Goal: Transaction & Acquisition: Purchase product/service

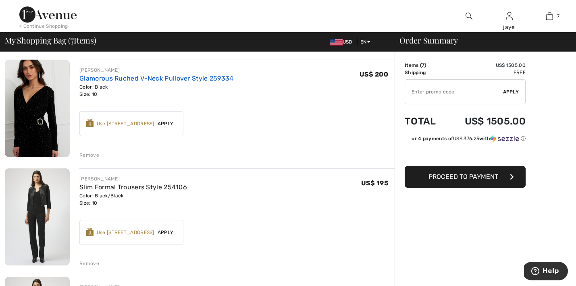
click at [199, 78] on link "Glamorous Ruched V-Neck Pullover Style 259334" at bounding box center [156, 79] width 154 height 8
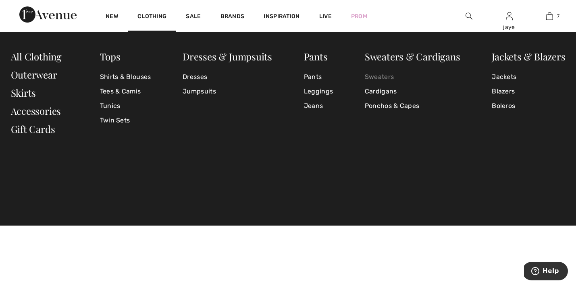
click at [379, 78] on link "Sweaters" at bounding box center [412, 77] width 95 height 15
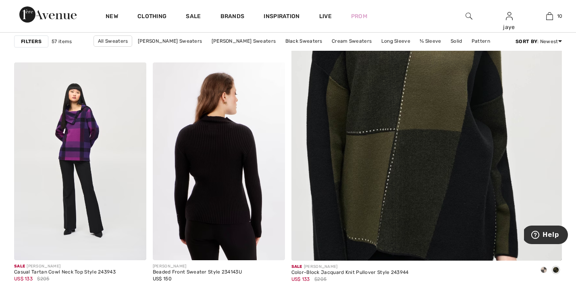
scroll to position [304, 0]
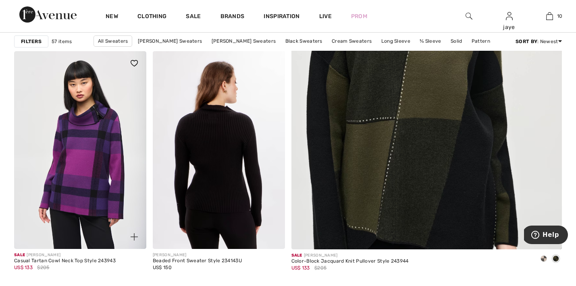
click at [80, 160] on img at bounding box center [80, 150] width 132 height 198
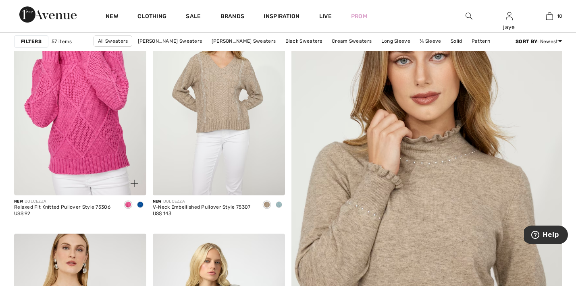
scroll to position [122, 0]
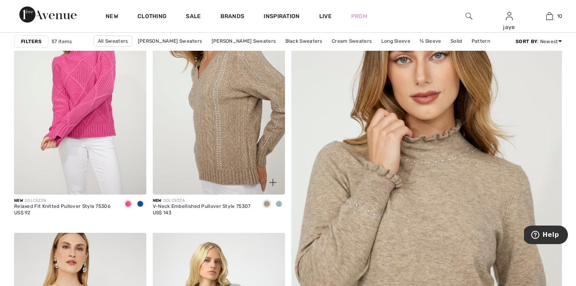
click at [228, 108] on img at bounding box center [219, 95] width 132 height 198
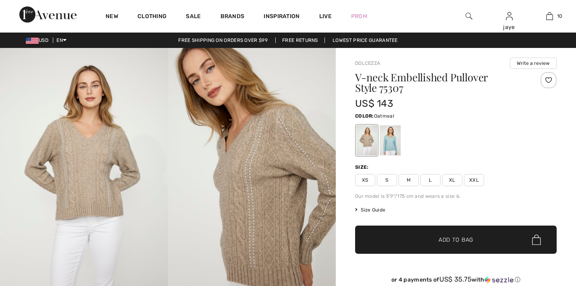
click at [367, 181] on span "XS" at bounding box center [365, 180] width 20 height 12
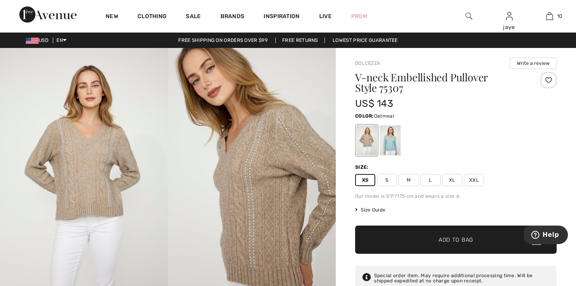
click at [378, 234] on span "✔ Added to Bag Add to Bag" at bounding box center [455, 240] width 201 height 28
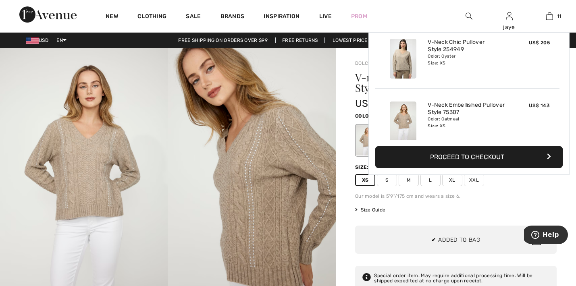
scroll to position [590, 0]
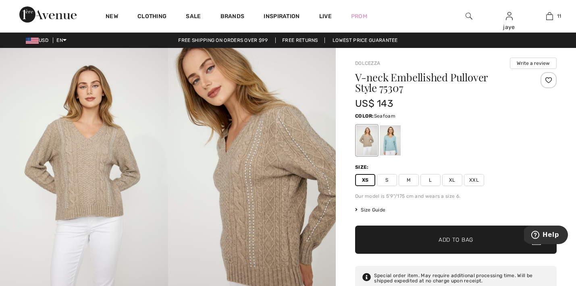
click at [392, 149] on div at bounding box center [389, 140] width 21 height 30
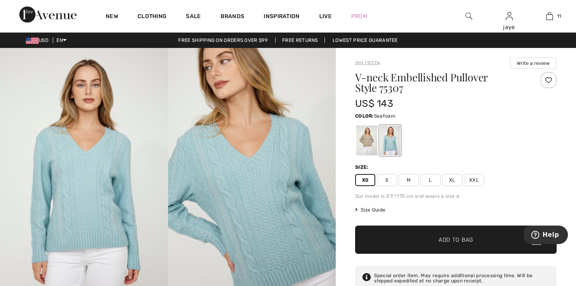
click at [390, 238] on span "✔ Added to Bag Add to Bag" at bounding box center [455, 240] width 201 height 28
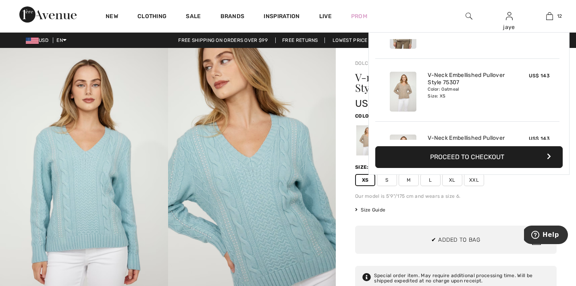
scroll to position [653, 0]
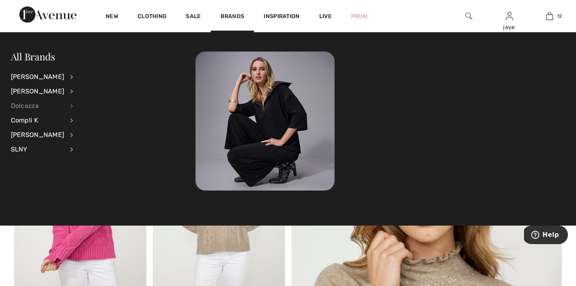
click at [34, 105] on div "Dolcezza" at bounding box center [38, 106] width 54 height 15
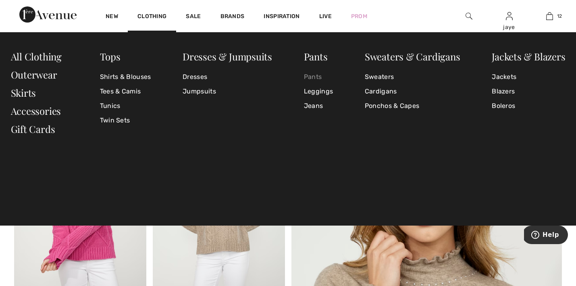
click at [307, 77] on link "Pants" at bounding box center [318, 77] width 29 height 15
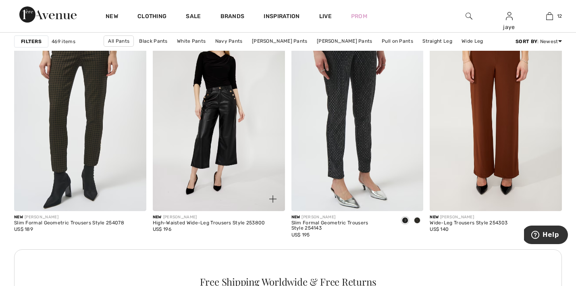
scroll to position [806, 0]
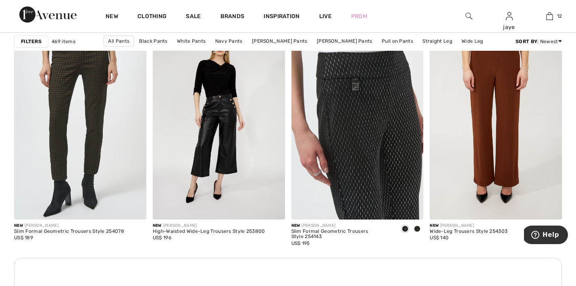
click at [359, 140] on img at bounding box center [357, 120] width 132 height 198
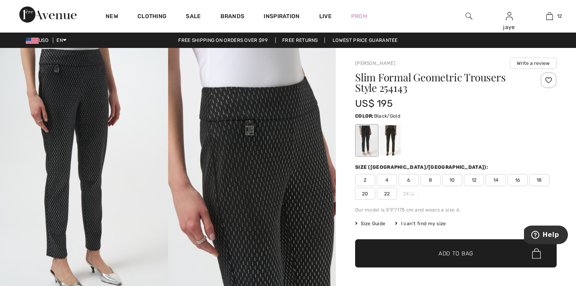
click at [392, 147] on div at bounding box center [389, 140] width 21 height 30
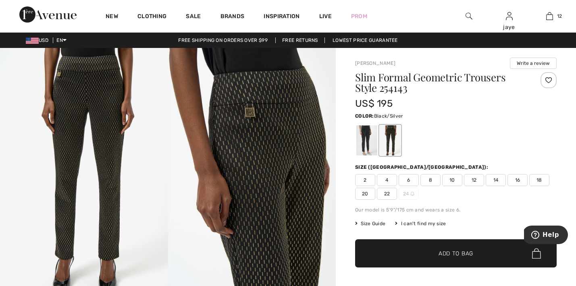
click at [369, 145] on div at bounding box center [366, 140] width 21 height 30
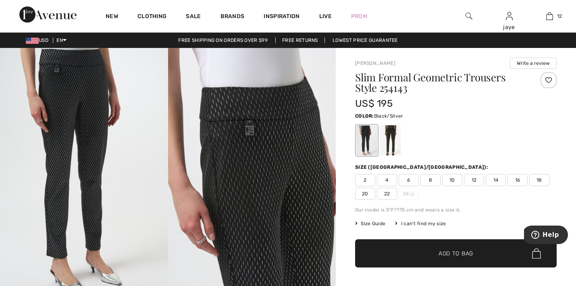
click at [454, 180] on span "10" at bounding box center [452, 180] width 20 height 12
click at [450, 251] on span "Add to Bag" at bounding box center [455, 253] width 35 height 8
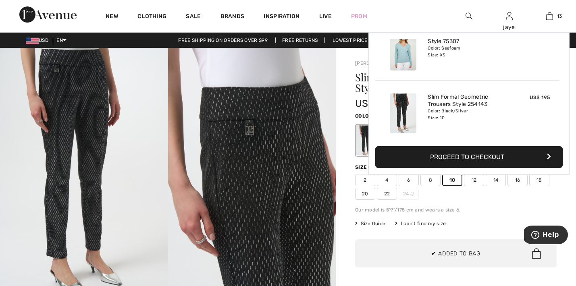
scroll to position [716, 0]
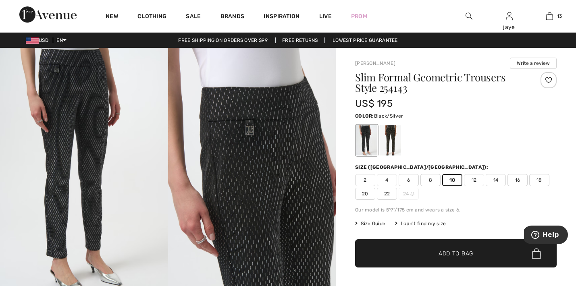
click at [473, 182] on span "12" at bounding box center [474, 180] width 20 height 12
click at [455, 254] on span "Add to Bag" at bounding box center [455, 253] width 35 height 8
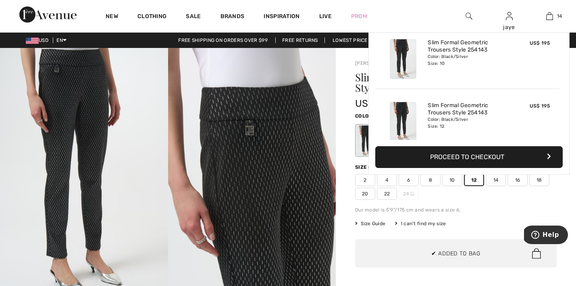
scroll to position [779, 0]
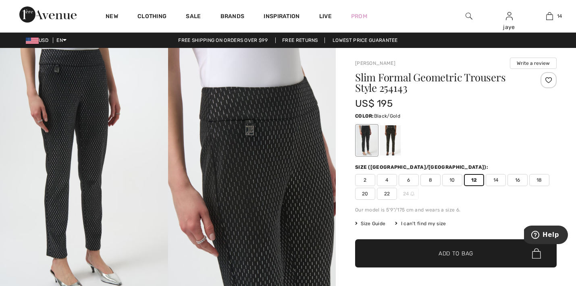
click at [391, 143] on div at bounding box center [389, 140] width 21 height 30
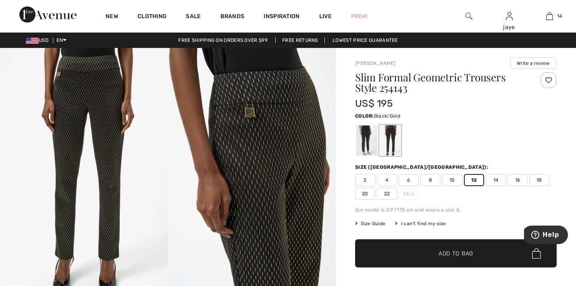
click at [455, 181] on span "10" at bounding box center [452, 180] width 20 height 12
click at [448, 253] on span "Add to Bag" at bounding box center [455, 253] width 35 height 8
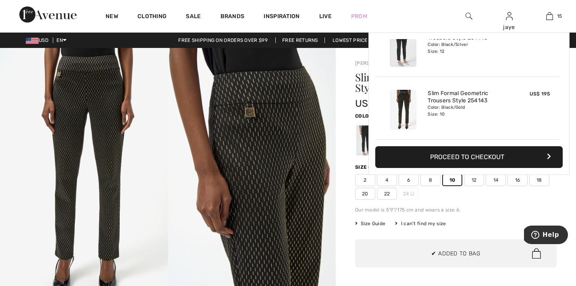
scroll to position [842, 0]
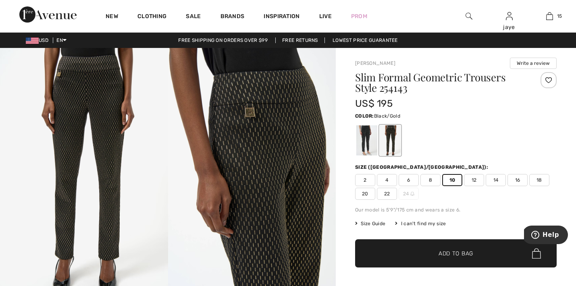
click at [472, 180] on span "12" at bounding box center [474, 180] width 20 height 12
click at [442, 252] on span "Add to Bag" at bounding box center [455, 253] width 35 height 8
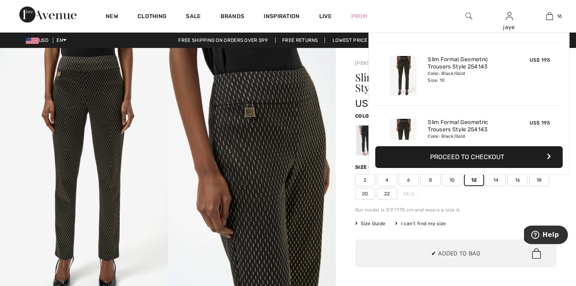
scroll to position [905, 0]
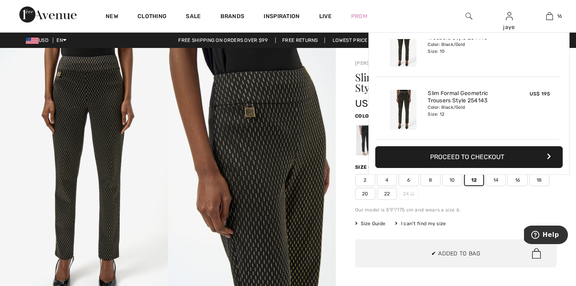
click at [250, 151] on img at bounding box center [252, 173] width 168 height 251
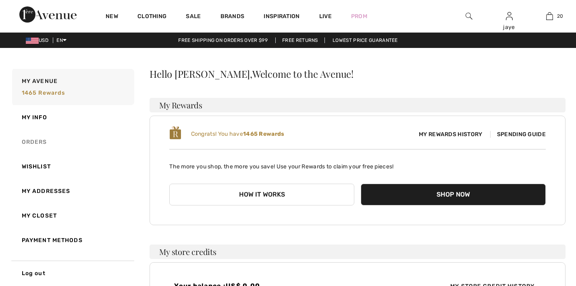
click at [40, 143] on link "Orders" at bounding box center [72, 142] width 124 height 25
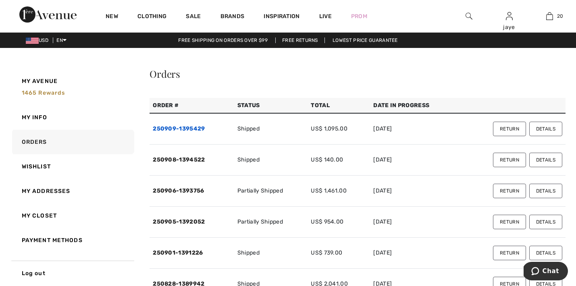
click at [193, 126] on link "250909-1395429" at bounding box center [179, 128] width 52 height 7
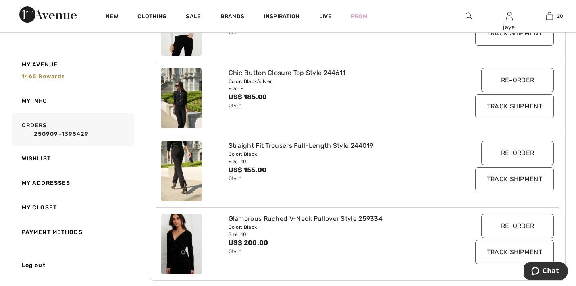
scroll to position [351, 0]
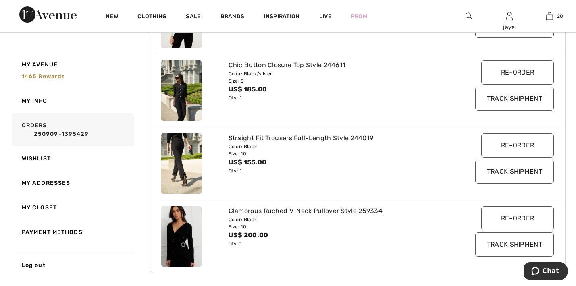
click at [190, 168] on img at bounding box center [181, 163] width 40 height 60
click at [186, 178] on img at bounding box center [181, 163] width 40 height 60
click at [200, 151] on img at bounding box center [181, 163] width 40 height 60
click at [260, 138] on div "Straight Fit Trousers Full-Length Style 244019" at bounding box center [340, 138] width 225 height 10
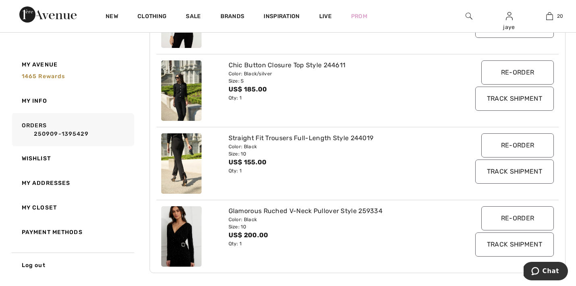
click at [188, 160] on img at bounding box center [181, 163] width 40 height 60
click at [176, 169] on img at bounding box center [181, 163] width 40 height 60
click at [181, 174] on img at bounding box center [181, 163] width 40 height 60
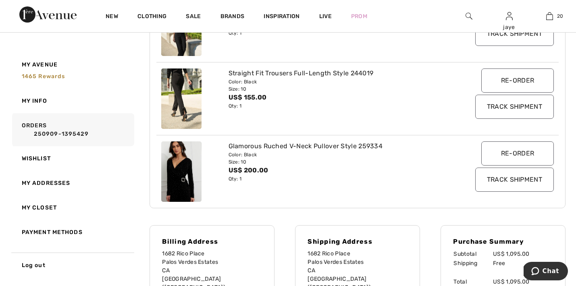
scroll to position [419, 0]
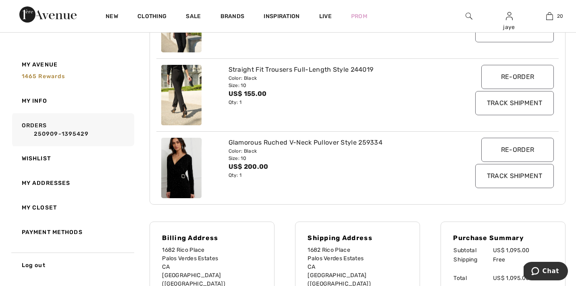
click at [368, 143] on div "Glamorous Ruched V-Neck Pullover Style 259334" at bounding box center [340, 143] width 225 height 10
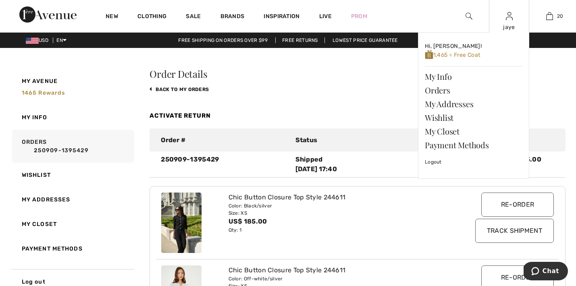
scroll to position [0, 0]
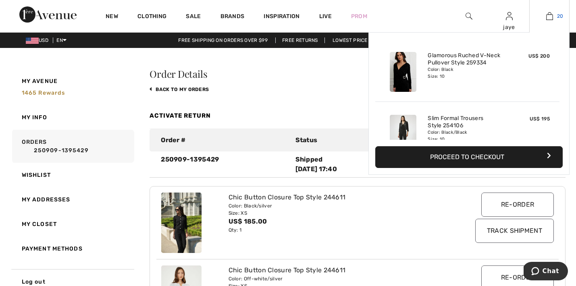
click at [547, 18] on img at bounding box center [549, 16] width 7 height 10
click at [494, 155] on button "Proceed to Checkout" at bounding box center [468, 157] width 187 height 22
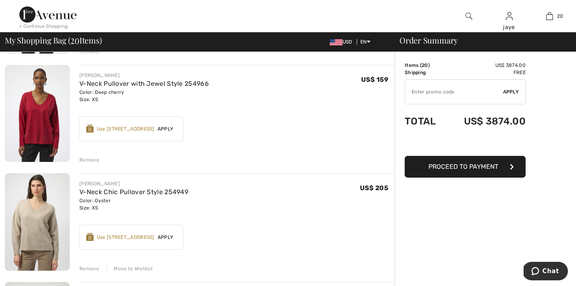
scroll to position [963, 0]
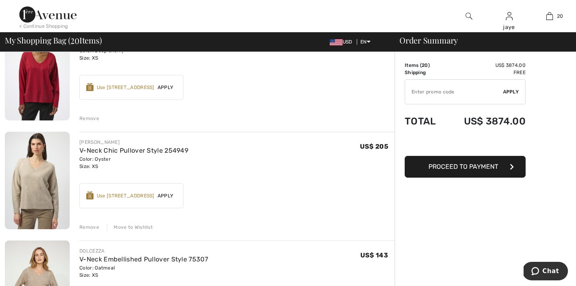
click at [172, 195] on span "Apply" at bounding box center [165, 195] width 23 height 7
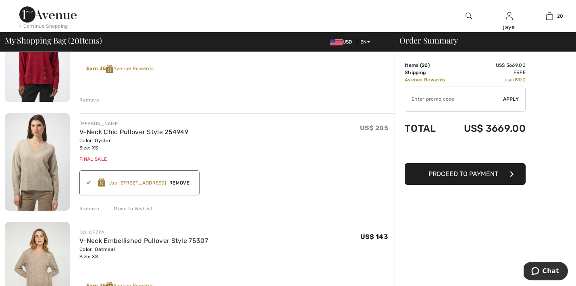
scroll to position [961, 0]
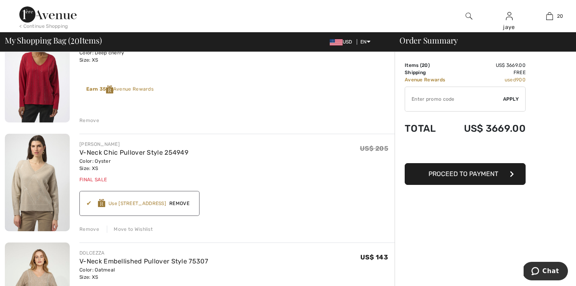
click at [181, 203] on span "Remove" at bounding box center [179, 203] width 27 height 7
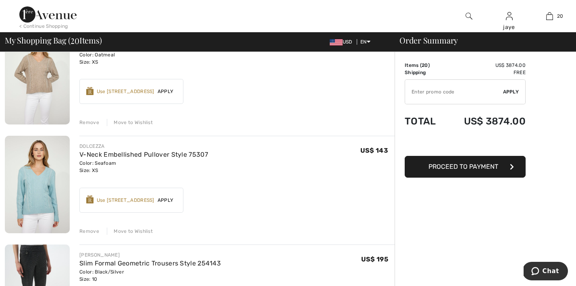
scroll to position [1180, 0]
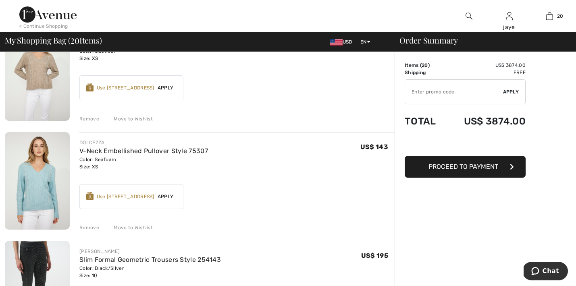
click at [170, 198] on span "Apply" at bounding box center [165, 196] width 23 height 7
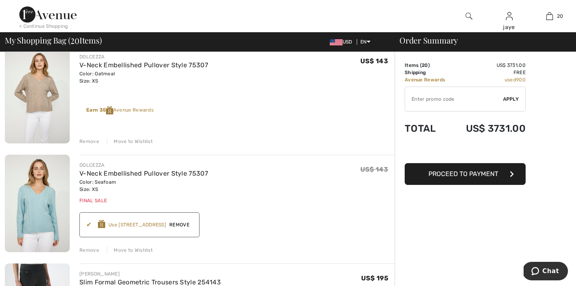
scroll to position [1172, 0]
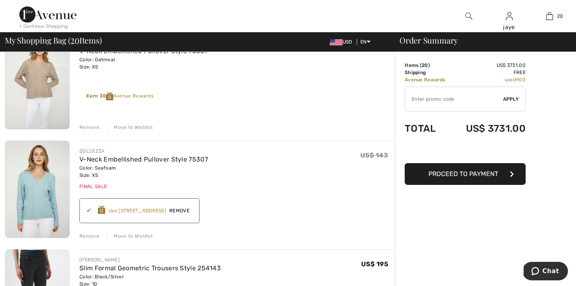
click at [189, 210] on span "Remove" at bounding box center [179, 210] width 27 height 7
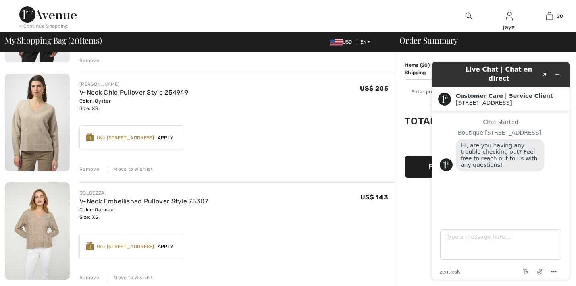
scroll to position [0, 0]
click at [166, 139] on span "Apply" at bounding box center [165, 137] width 23 height 7
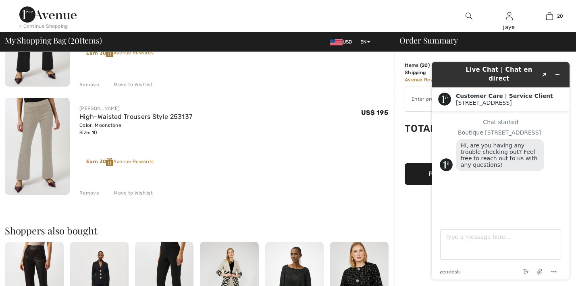
scroll to position [2088, 0]
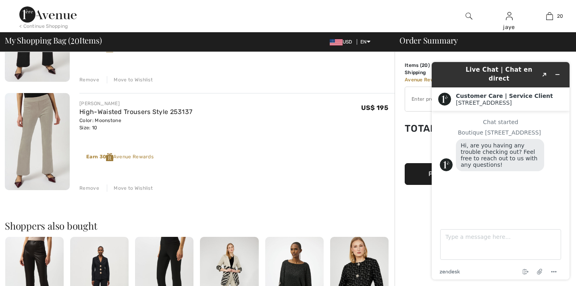
click at [85, 184] on div "Remove" at bounding box center [89, 187] width 20 height 7
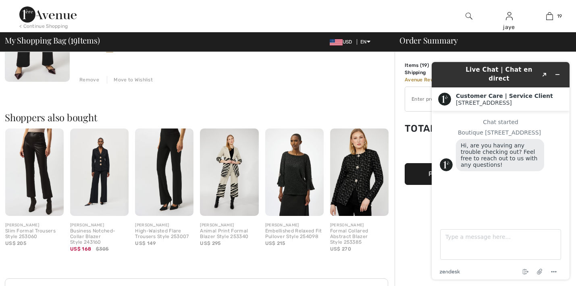
click at [364, 190] on img at bounding box center [359, 172] width 58 height 88
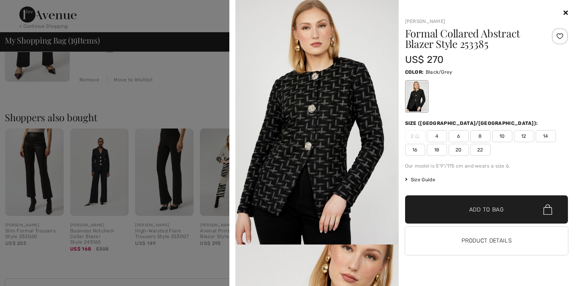
click at [565, 12] on icon at bounding box center [565, 12] width 4 height 6
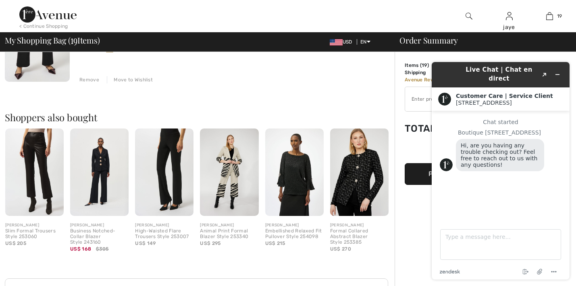
click at [106, 194] on img at bounding box center [99, 172] width 58 height 88
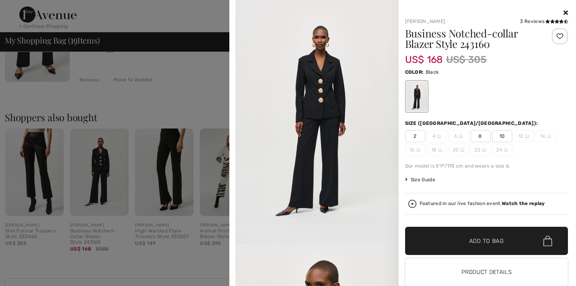
click at [566, 11] on icon at bounding box center [565, 12] width 4 height 6
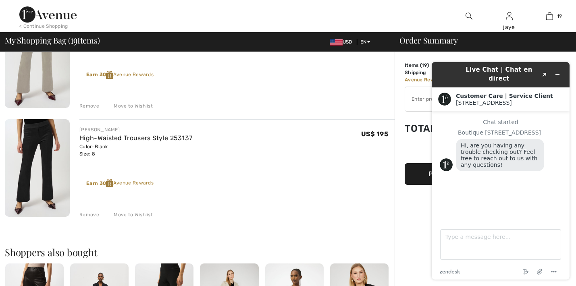
scroll to position [1949, 0]
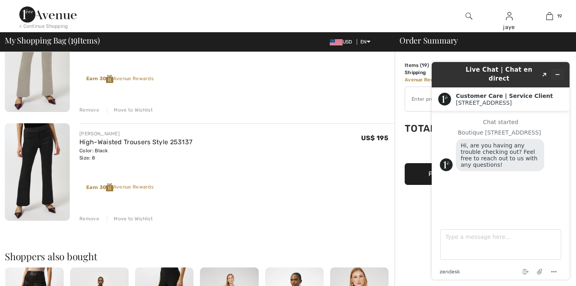
click at [556, 72] on icon "Minimize widget" at bounding box center [557, 75] width 6 height 6
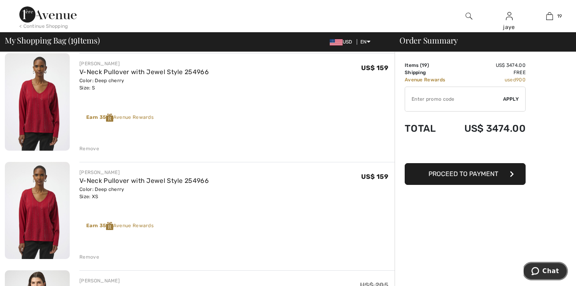
scroll to position [825, 0]
click at [89, 148] on div "Remove" at bounding box center [89, 148] width 20 height 7
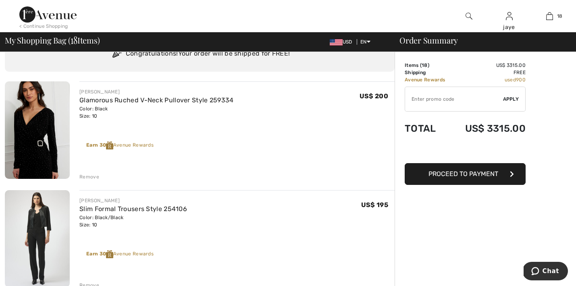
scroll to position [33, 0]
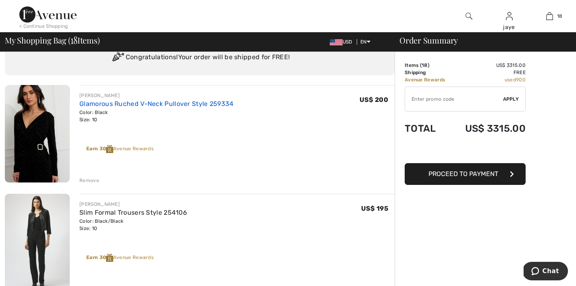
click at [166, 104] on link "Glamorous Ruched V-Neck Pullover Style 259334" at bounding box center [156, 104] width 154 height 8
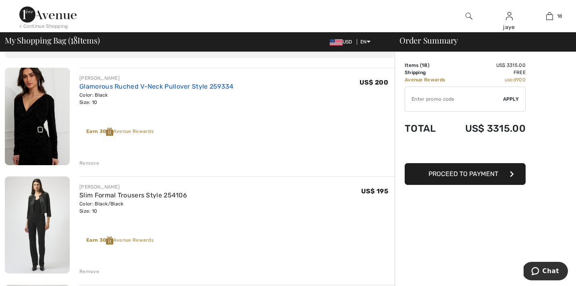
click at [219, 84] on link "Glamorous Ruched V-Neck Pullover Style 259334" at bounding box center [156, 87] width 154 height 8
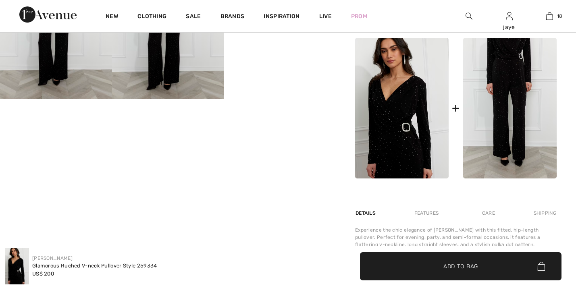
click at [518, 154] on img at bounding box center [509, 108] width 93 height 141
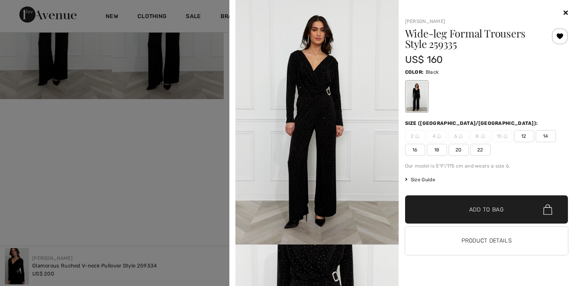
click at [566, 12] on icon at bounding box center [565, 12] width 4 height 6
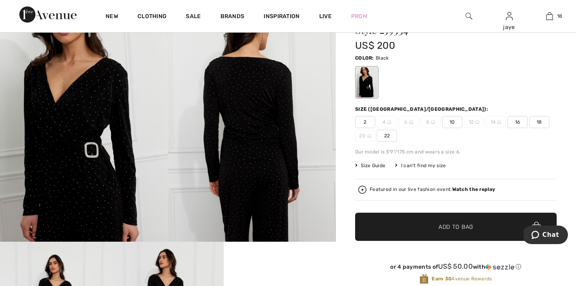
scroll to position [26, 0]
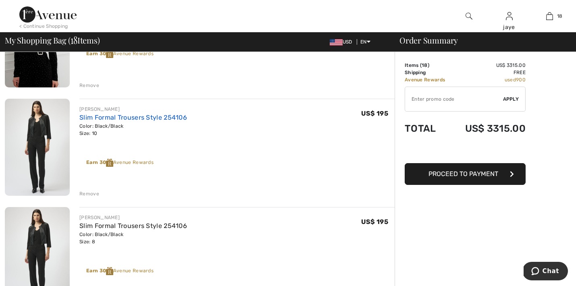
click at [167, 118] on link "Slim Formal Trousers Style 254106" at bounding box center [133, 118] width 108 height 8
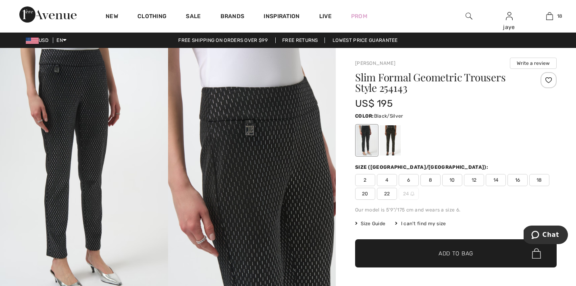
click at [250, 106] on img at bounding box center [252, 173] width 168 height 251
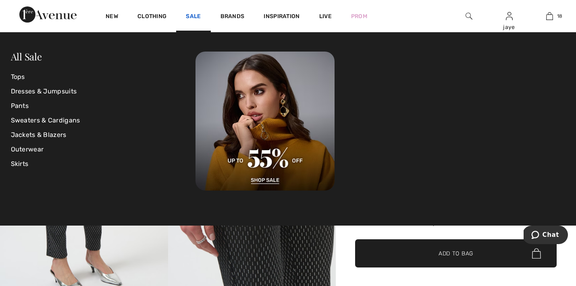
click at [195, 17] on link "Sale" at bounding box center [193, 17] width 15 height 8
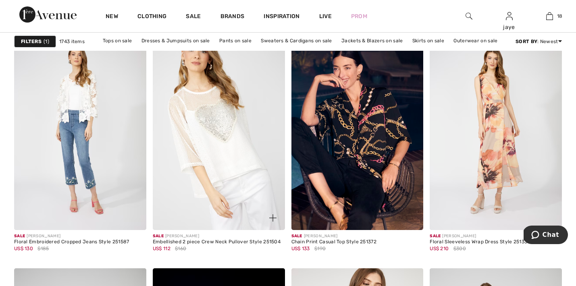
scroll to position [1357, 0]
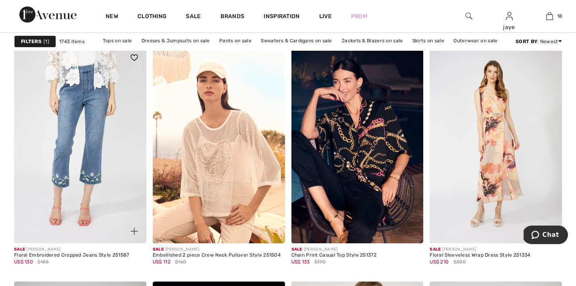
click at [94, 81] on img at bounding box center [80, 145] width 132 height 198
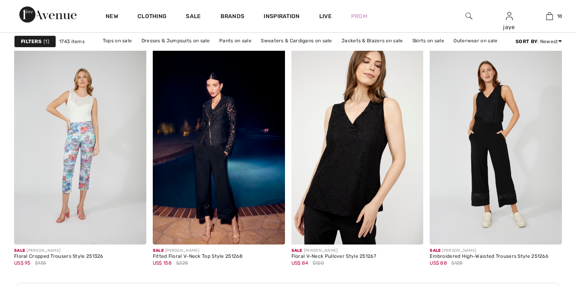
checkbox input "true"
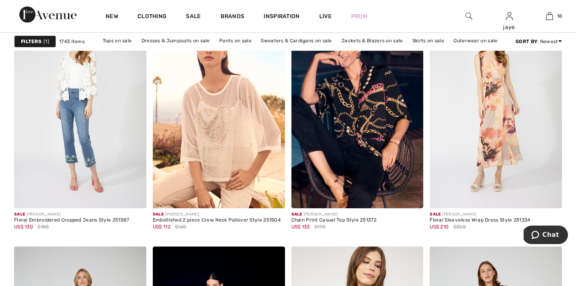
scroll to position [1355, 0]
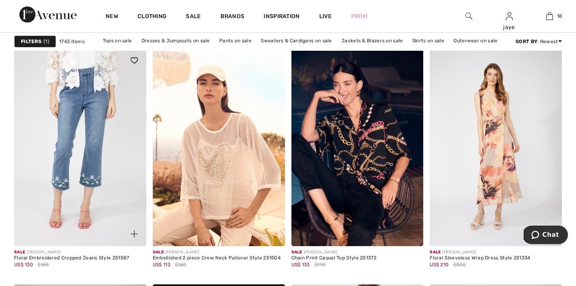
click at [86, 164] on img at bounding box center [80, 147] width 132 height 198
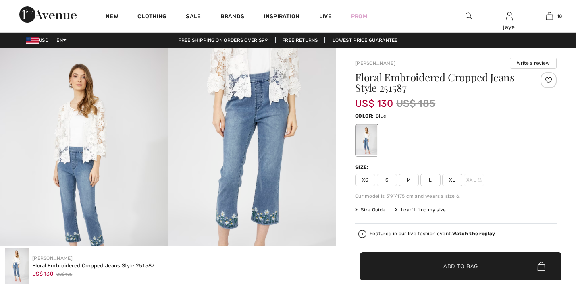
scroll to position [342, 0]
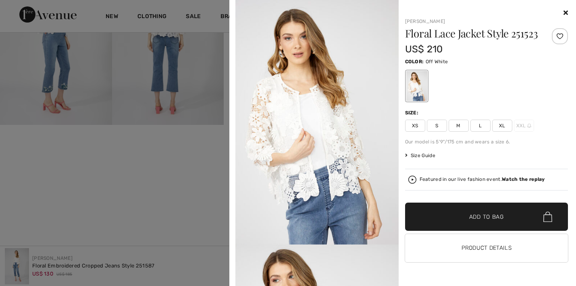
checkbox input "true"
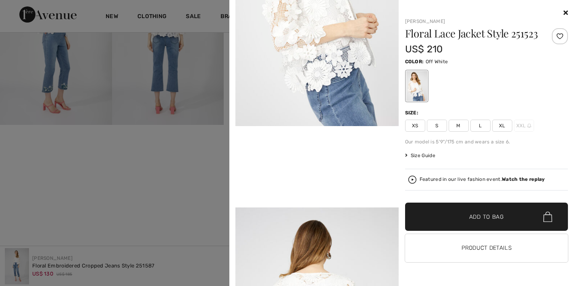
scroll to position [264, 0]
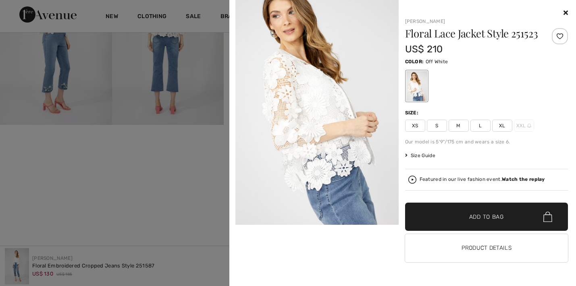
click at [439, 128] on span "S" at bounding box center [437, 126] width 20 height 12
click at [443, 215] on span "✔ Added to Bag Add to Bag" at bounding box center [486, 217] width 163 height 28
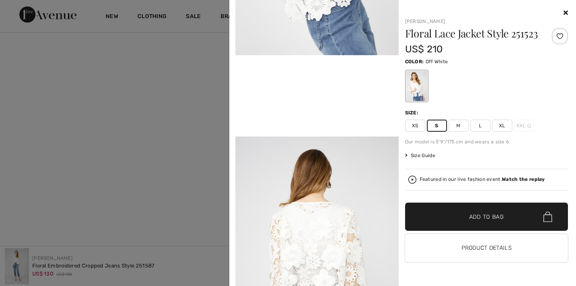
scroll to position [439, 0]
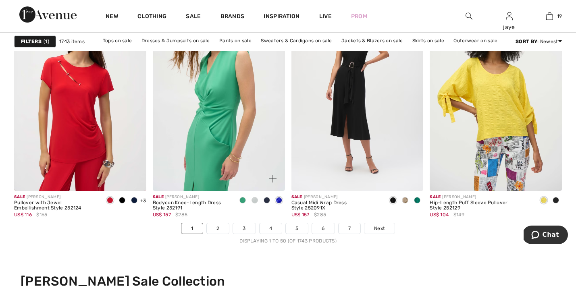
scroll to position [3487, 0]
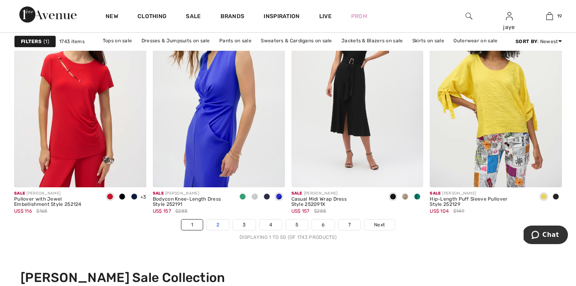
click at [222, 226] on link "2" at bounding box center [218, 225] width 22 height 10
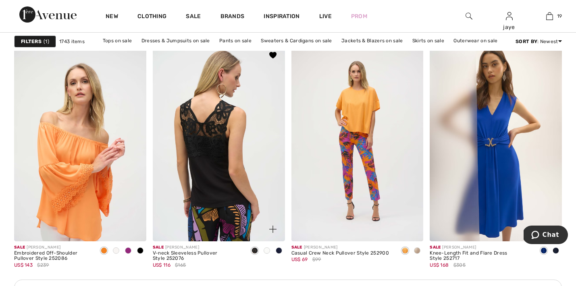
scroll to position [797, 0]
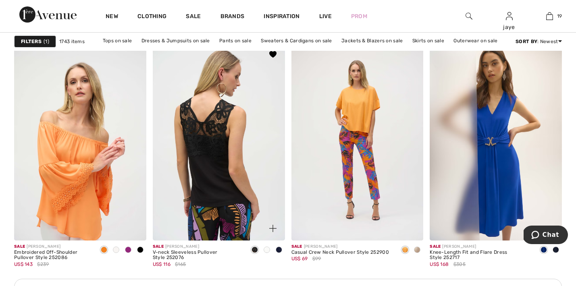
click at [195, 182] on img at bounding box center [219, 141] width 132 height 198
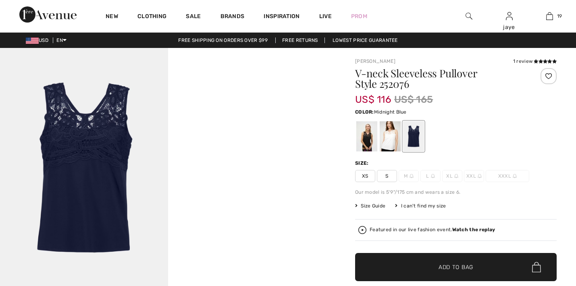
click at [389, 176] on span "S" at bounding box center [387, 176] width 20 height 12
click at [394, 270] on span "✔ Added to Bag Add to Bag" at bounding box center [455, 267] width 201 height 28
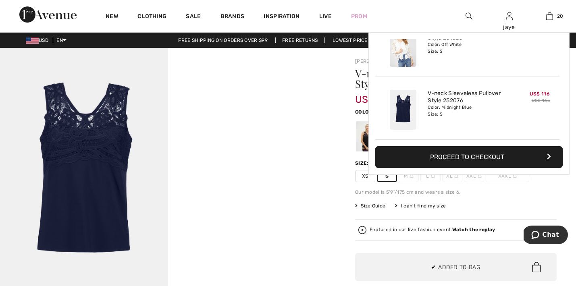
scroll to position [1156, 0]
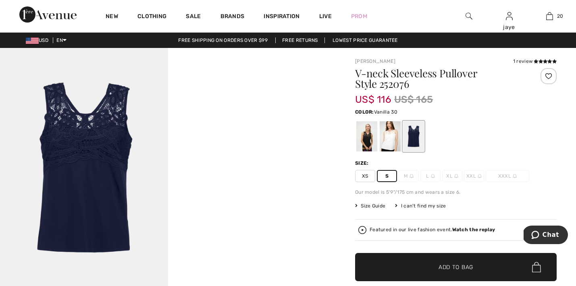
click at [392, 140] on div at bounding box center [389, 136] width 21 height 30
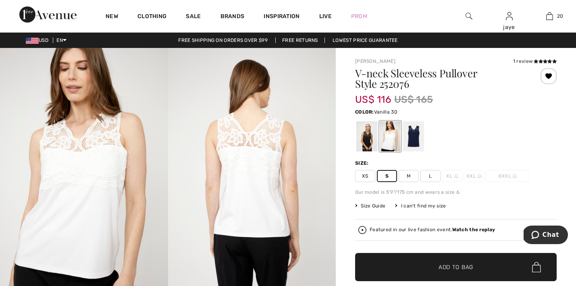
click at [401, 265] on span "✔ Added to Bag Add to Bag" at bounding box center [455, 267] width 201 height 28
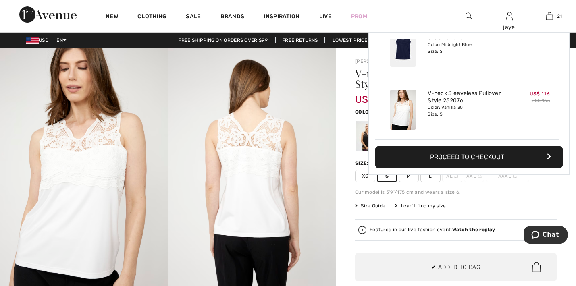
scroll to position [1219, 0]
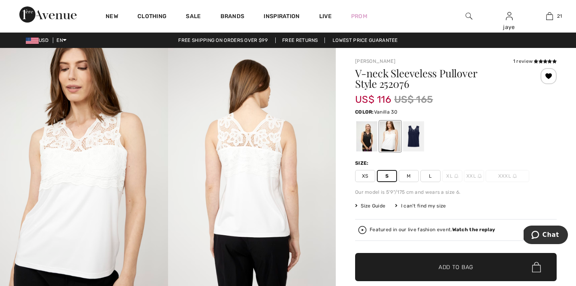
click at [398, 262] on span "✔ Added to Bag Add to Bag" at bounding box center [455, 267] width 201 height 28
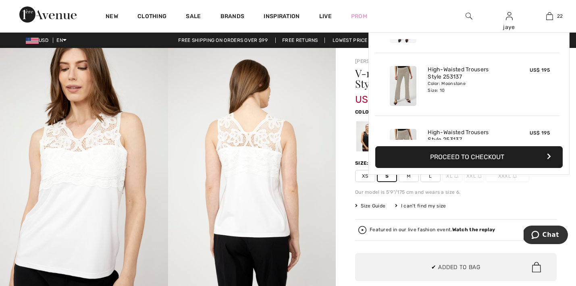
scroll to position [1282, 0]
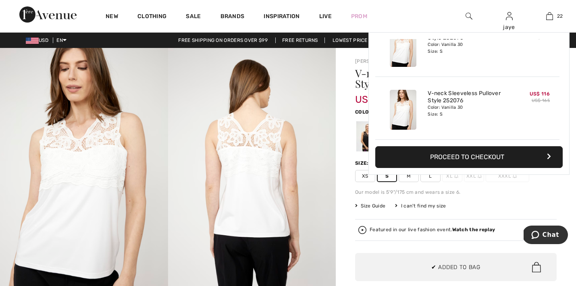
click at [364, 139] on div at bounding box center [366, 136] width 21 height 30
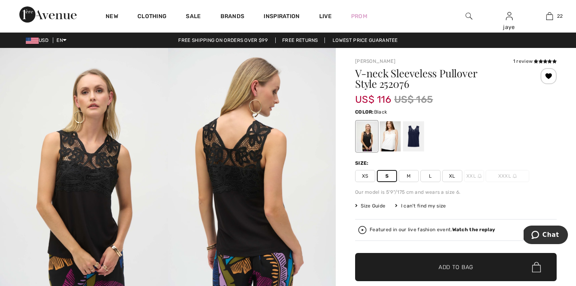
scroll to position [0, 0]
click at [403, 271] on span "✔ Added to Bag Add to Bag" at bounding box center [455, 267] width 201 height 28
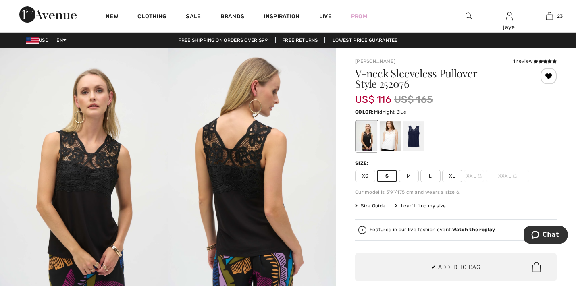
click at [415, 139] on div at bounding box center [413, 136] width 21 height 30
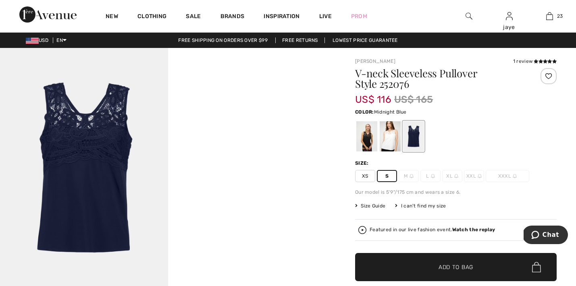
click at [399, 268] on span "✔ Added to Bag Add to Bag" at bounding box center [455, 267] width 201 height 28
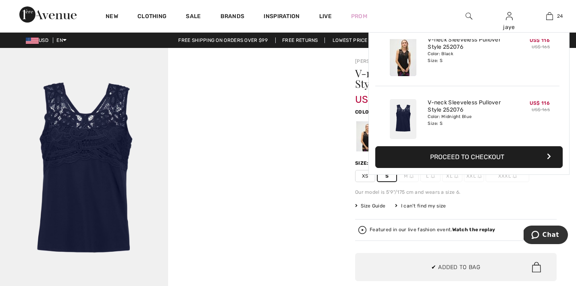
scroll to position [1407, 0]
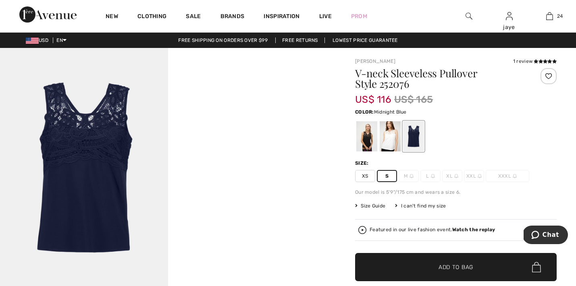
click at [469, 15] on img at bounding box center [468, 16] width 7 height 10
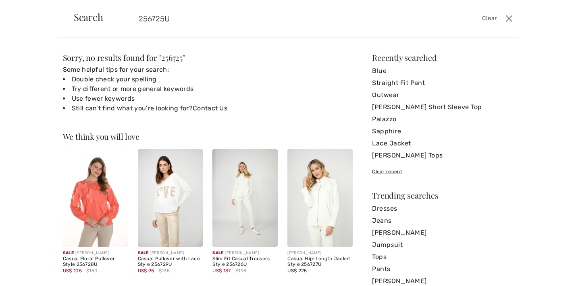
type input "256725U"
